Goal: Information Seeking & Learning: Learn about a topic

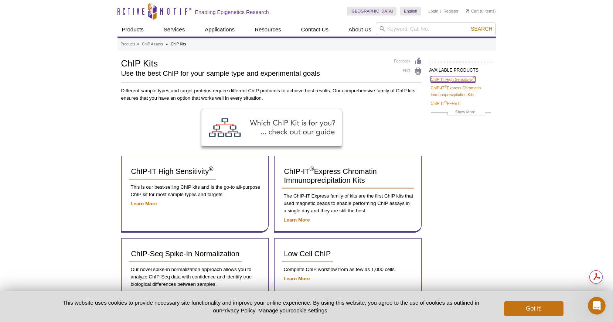
click at [450, 79] on link "ChIP-IT High Sensitivity ®" at bounding box center [453, 79] width 44 height 7
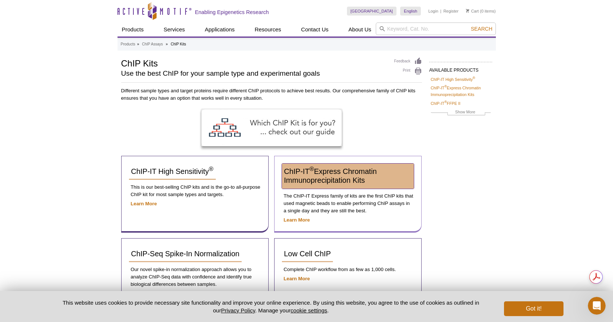
click at [356, 174] on span "ChIP-IT ® Express Chromatin Immunoprecipitation Kits" at bounding box center [330, 175] width 93 height 17
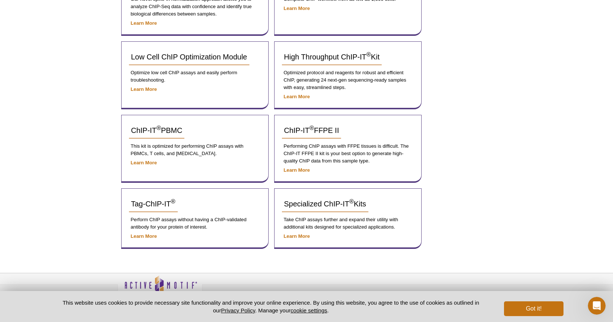
scroll to position [284, 0]
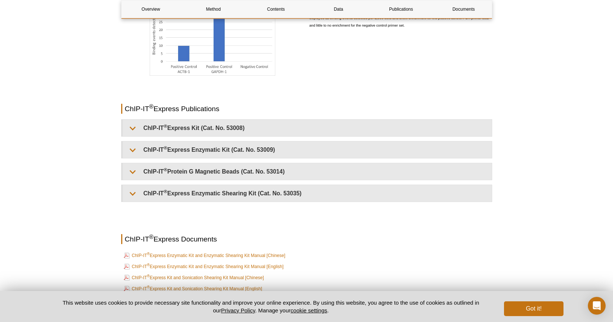
scroll to position [1769, 0]
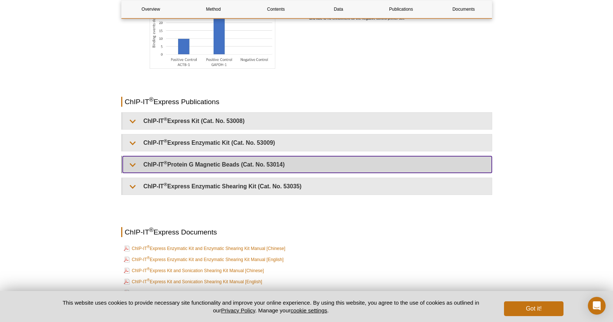
click at [307, 161] on summary "ChIP-IT ® Protein G Magnetic Beads (Cat. No. 53014)" at bounding box center [307, 164] width 369 height 17
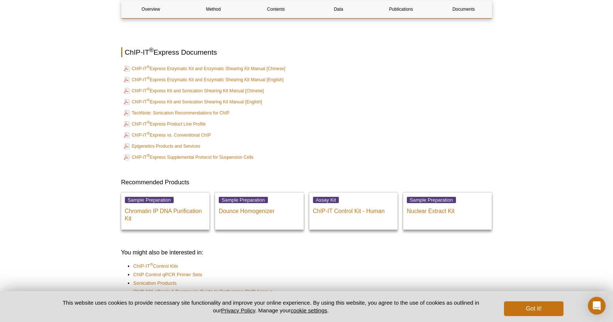
scroll to position [2149, 0]
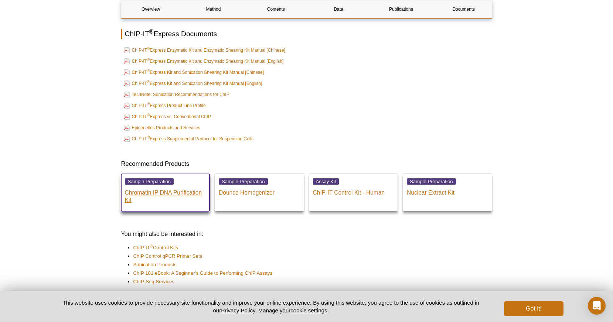
click at [184, 193] on p "Chromatin IP DNA Purification Kit" at bounding box center [165, 195] width 81 height 18
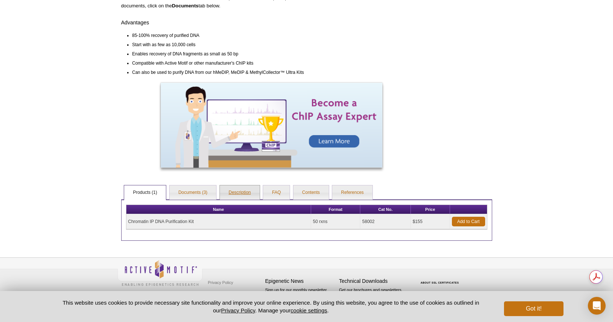
click at [238, 193] on link "Description" at bounding box center [240, 193] width 40 height 15
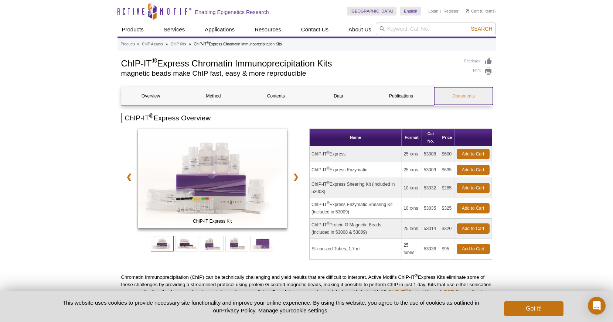
click at [469, 98] on link "Documents" at bounding box center [463, 96] width 59 height 18
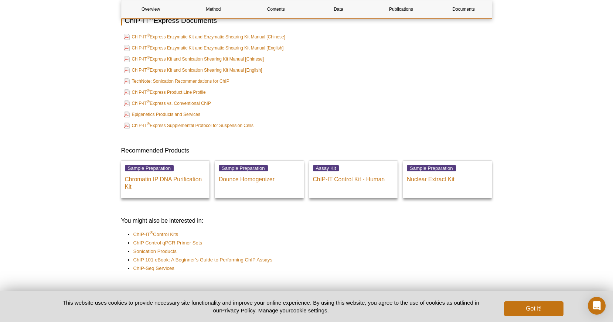
scroll to position [1877, 0]
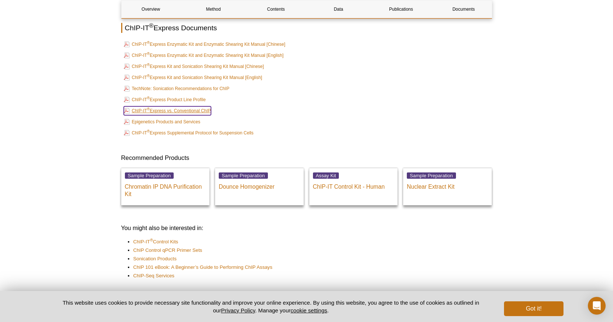
click at [207, 110] on link "ChIP-IT ® Express vs. Conventional ChIP" at bounding box center [167, 110] width 87 height 9
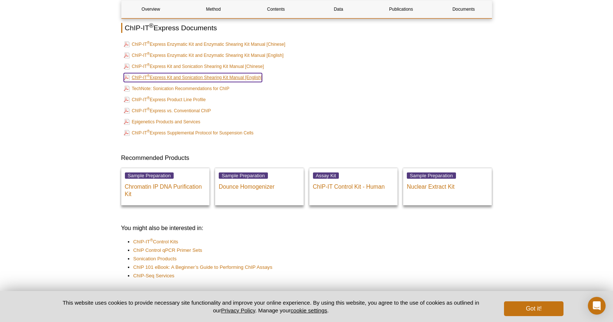
click at [259, 80] on link "ChIP-IT ® Express Kit and Sonication Shearing Kit Manual [English]" at bounding box center [193, 77] width 139 height 9
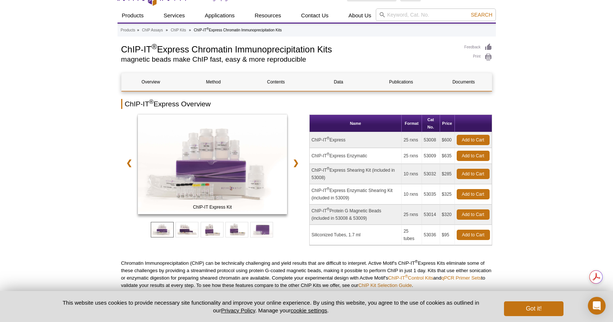
scroll to position [0, 0]
click at [410, 16] on input "search" at bounding box center [436, 15] width 120 height 13
paste input "ChIP-IT ChIP-Seq assay"
type input "ChIP-IT ChIP-Seq assay"
click at [469, 11] on button "Search" at bounding box center [482, 14] width 26 height 7
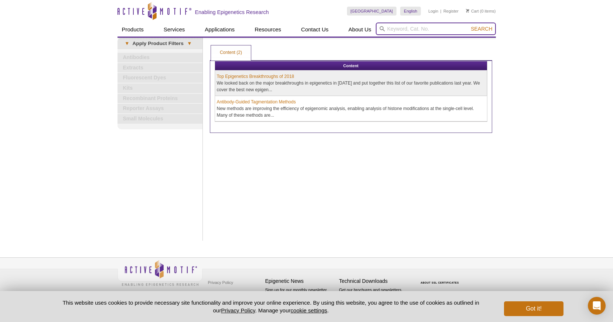
click at [415, 31] on input "search" at bounding box center [436, 29] width 120 height 13
paste input "ChIP-IT ChIP-Seq assay"
click at [410, 28] on input "ChIP-IT ChIP-Seq assay" at bounding box center [436, 29] width 120 height 13
click at [469, 26] on button "Search" at bounding box center [482, 29] width 26 height 7
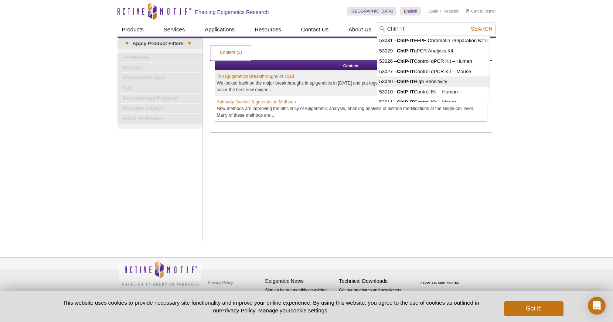
click at [408, 83] on strong "ChIP-IT" at bounding box center [405, 82] width 17 height 6
type input "53040 – ChIP-IT High Sensitivity"
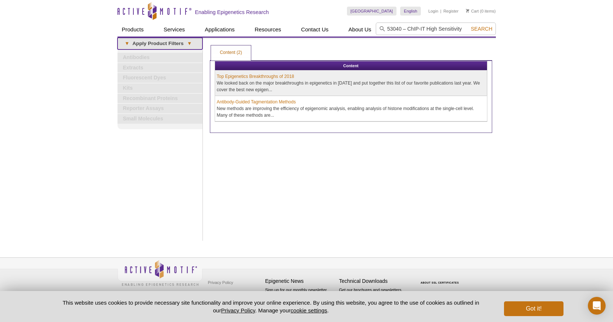
click at [184, 41] on span "▾" at bounding box center [189, 43] width 11 height 7
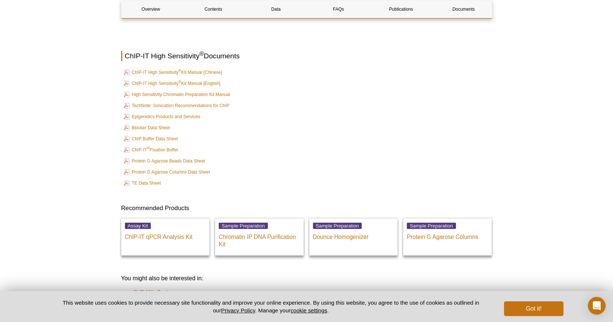
scroll to position [2702, 0]
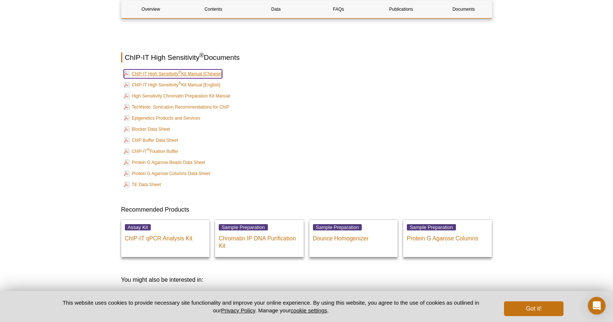
click at [189, 72] on link "ChIP-IT High Sensitivity ® Kit Manual [Chinese]" at bounding box center [173, 73] width 99 height 9
click at [202, 82] on link "ChIP-IT High Sensitivity ® Kit Manual [English]" at bounding box center [172, 85] width 97 height 9
